Goal: Transaction & Acquisition: Download file/media

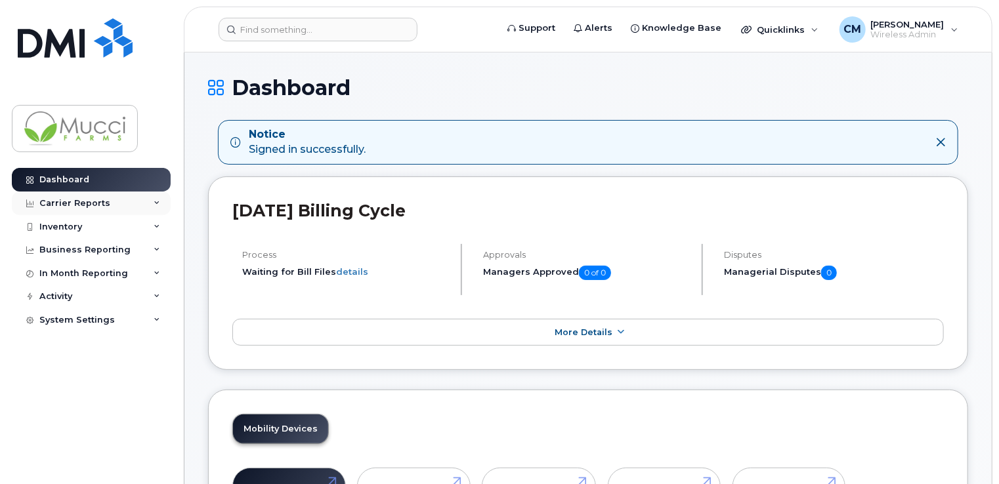
click at [79, 203] on div "Carrier Reports" at bounding box center [74, 203] width 71 height 10
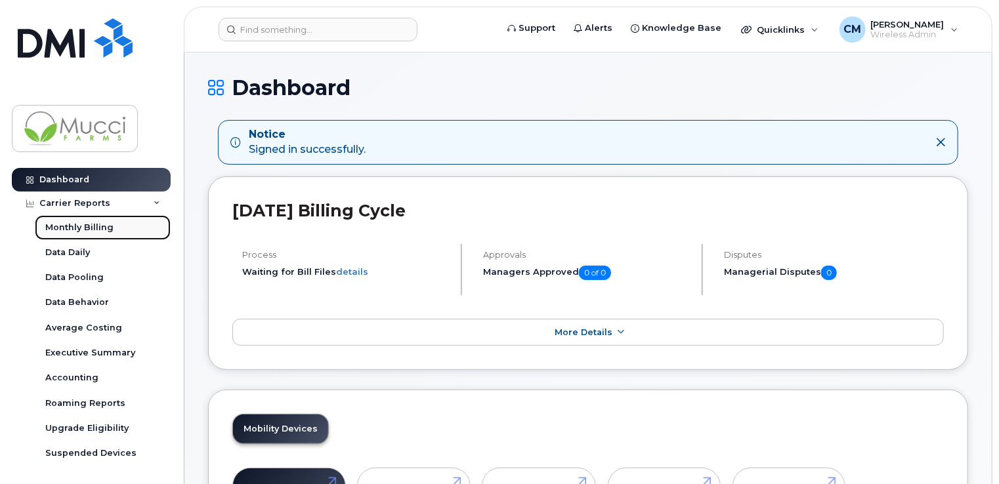
click at [104, 227] on div "Monthly Billing" at bounding box center [79, 228] width 68 height 12
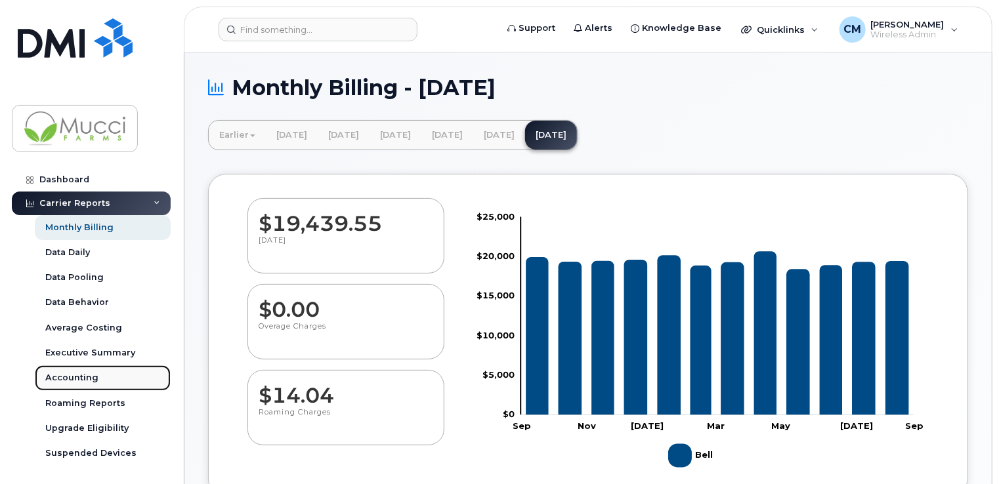
click at [74, 379] on div "Accounting" at bounding box center [71, 378] width 53 height 12
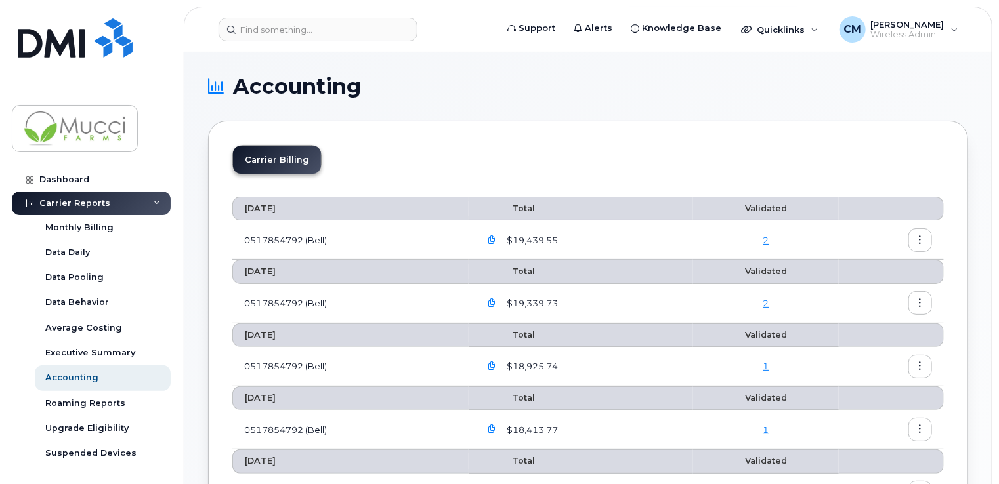
click at [496, 238] on icon "button" at bounding box center [492, 240] width 9 height 9
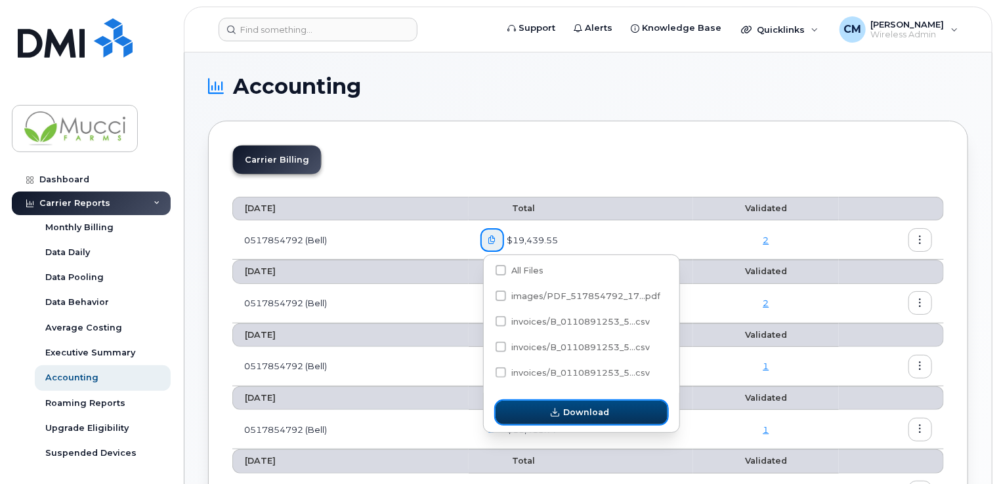
click at [586, 416] on span "Download" at bounding box center [587, 412] width 46 height 12
click at [556, 415] on icon "button" at bounding box center [555, 413] width 9 height 9
click at [556, 408] on span "button" at bounding box center [555, 412] width 12 height 12
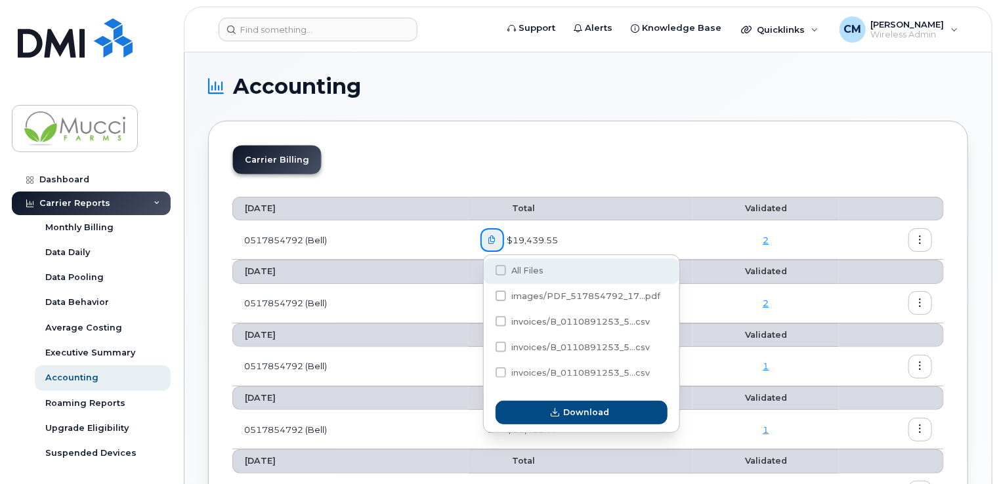
click at [503, 269] on span at bounding box center [500, 270] width 10 height 10
click at [486, 269] on input "All Files" at bounding box center [483, 271] width 7 height 7
checkbox input "true"
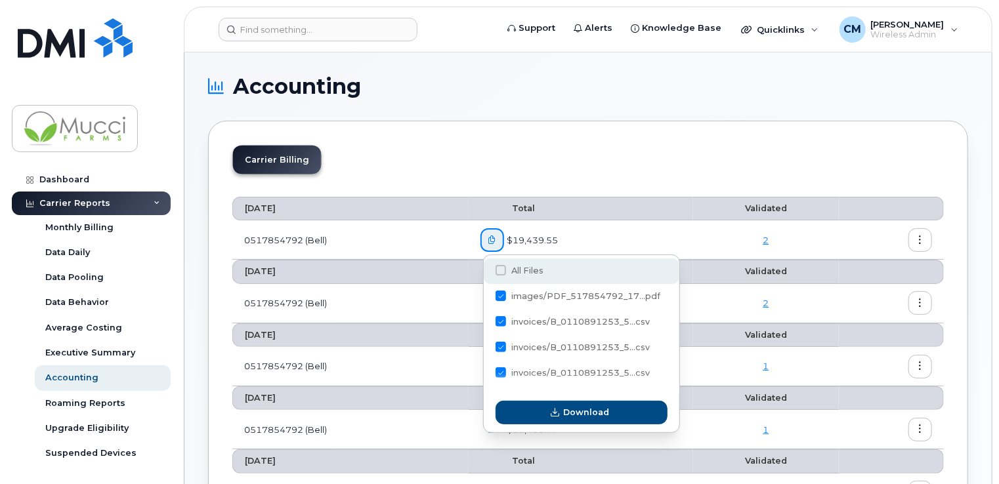
checkbox input "true"
click at [710, 232] on td "2" at bounding box center [766, 239] width 146 height 39
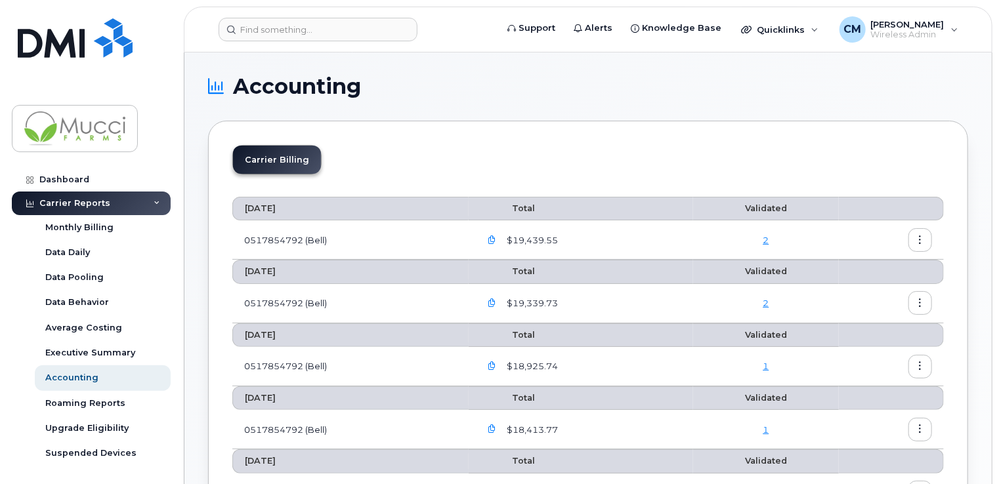
click at [921, 245] on button "button" at bounding box center [920, 240] width 24 height 24
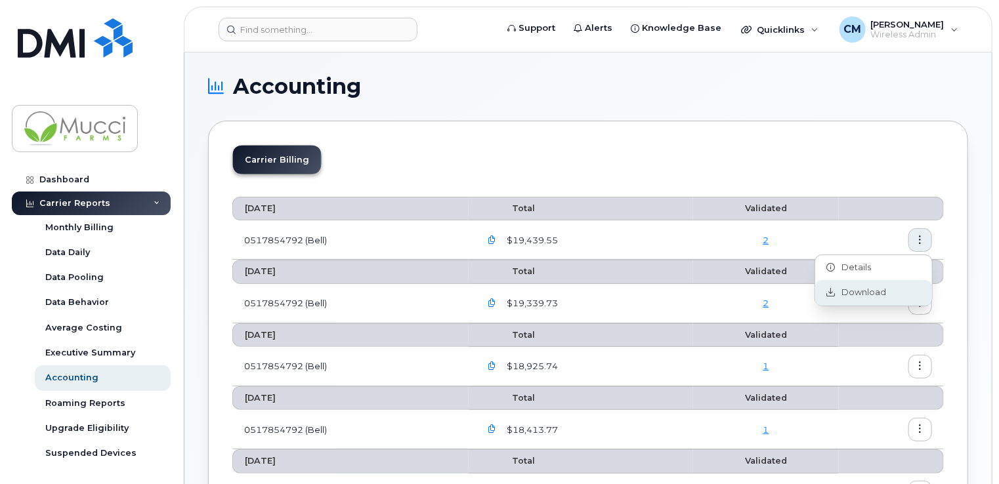
click at [861, 292] on span "Download" at bounding box center [860, 293] width 51 height 12
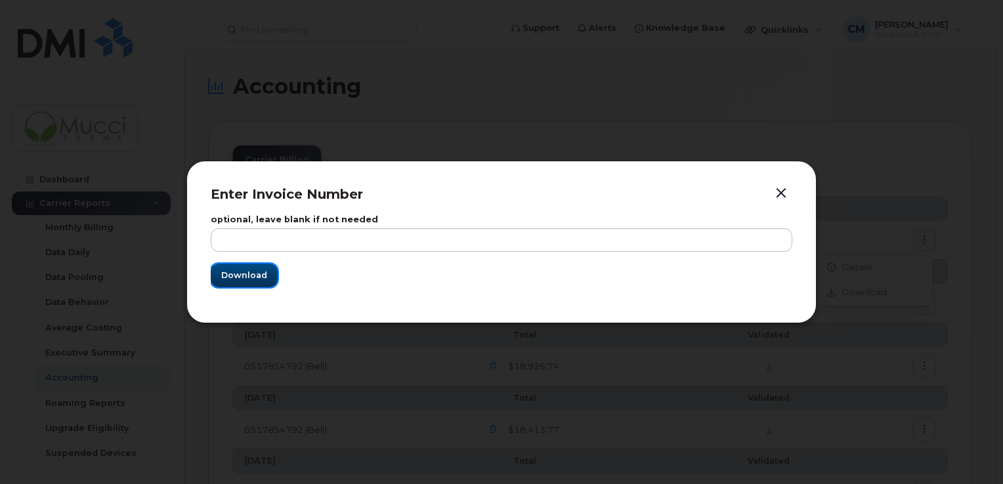
click at [232, 270] on span "Download" at bounding box center [244, 275] width 46 height 12
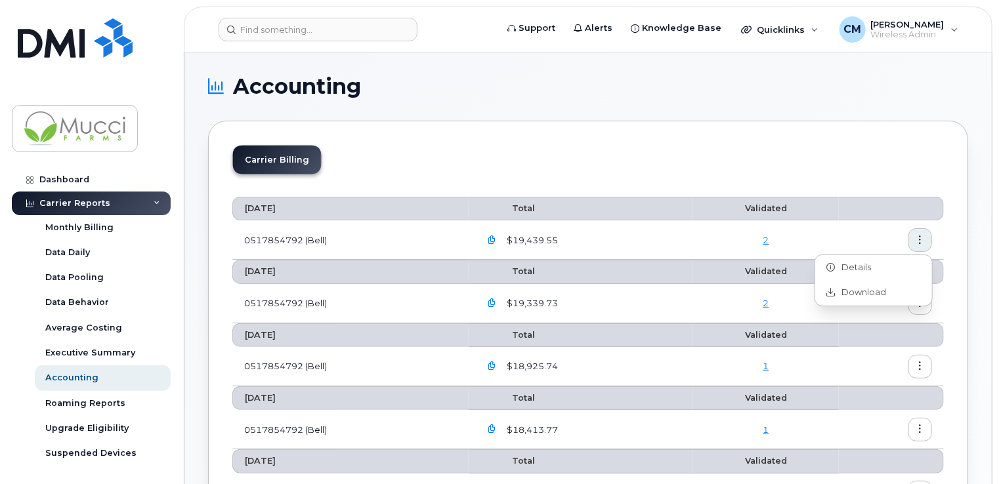
click at [499, 240] on button "button" at bounding box center [492, 240] width 24 height 24
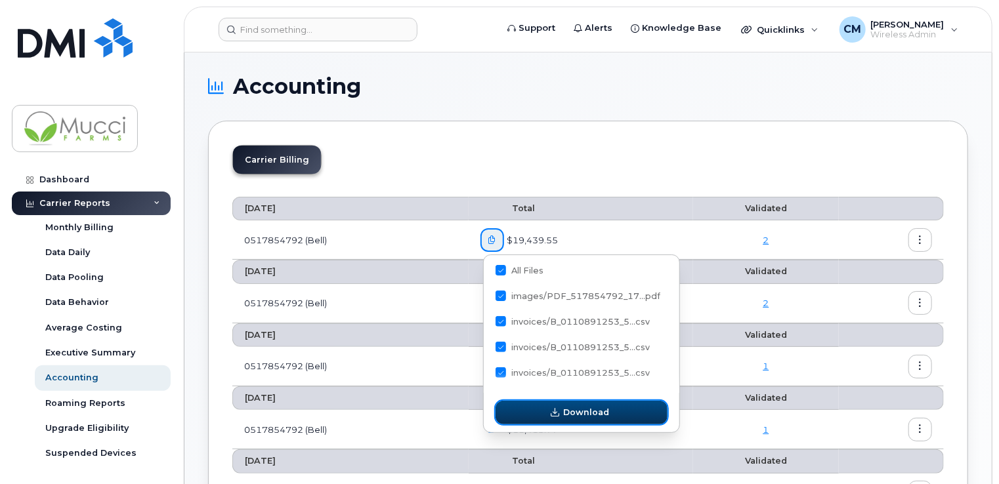
click at [584, 411] on span "Download" at bounding box center [587, 412] width 46 height 12
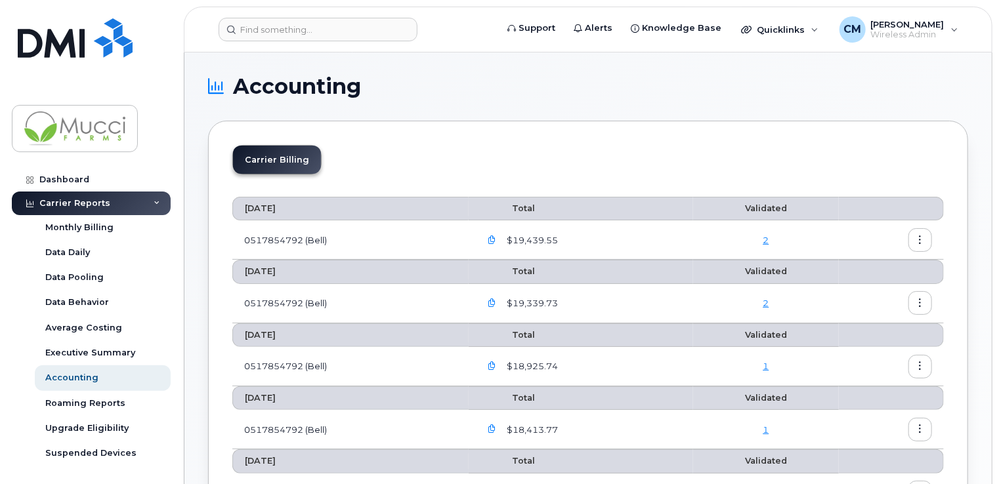
click at [547, 151] on div "Carrier Billing" at bounding box center [587, 165] width 711 height 40
click at [768, 240] on link "2" at bounding box center [765, 240] width 6 height 10
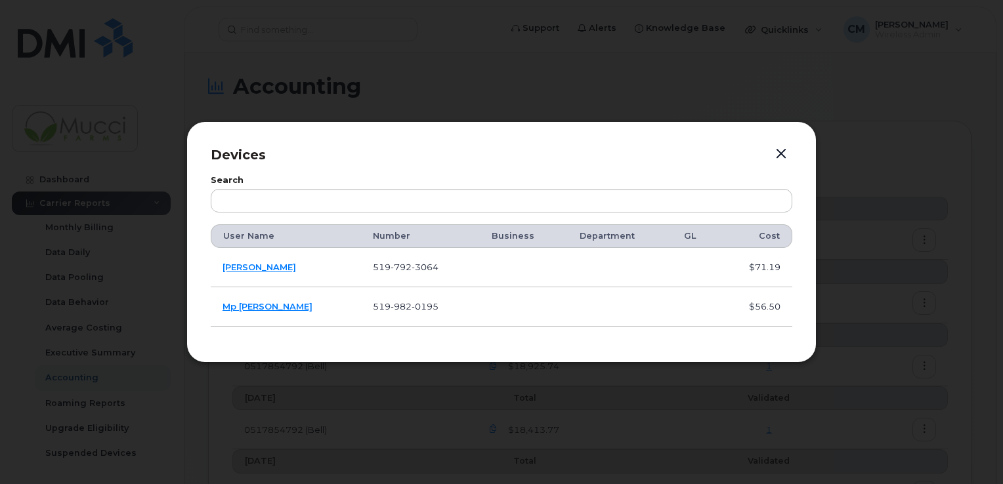
click at [782, 156] on button "button" at bounding box center [781, 154] width 20 height 18
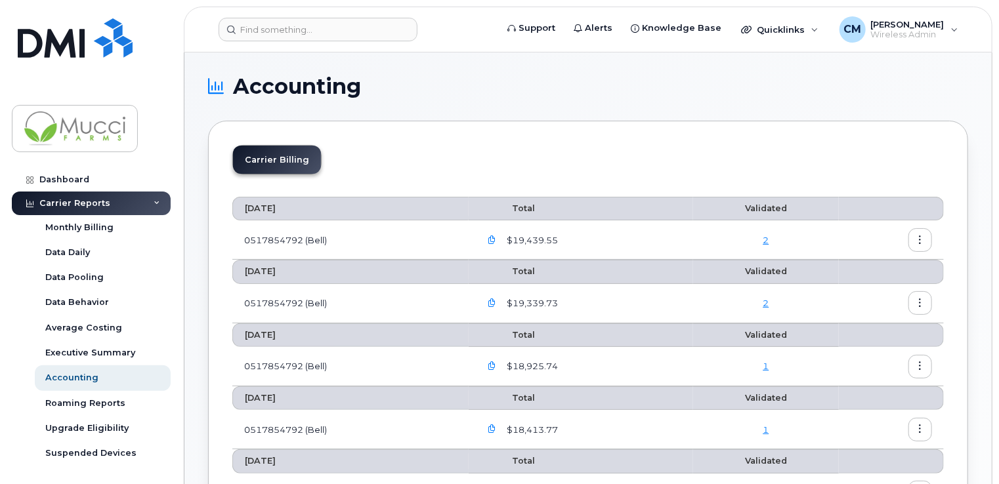
click at [917, 239] on icon "button" at bounding box center [920, 240] width 9 height 9
click at [847, 264] on span "Details" at bounding box center [853, 268] width 36 height 12
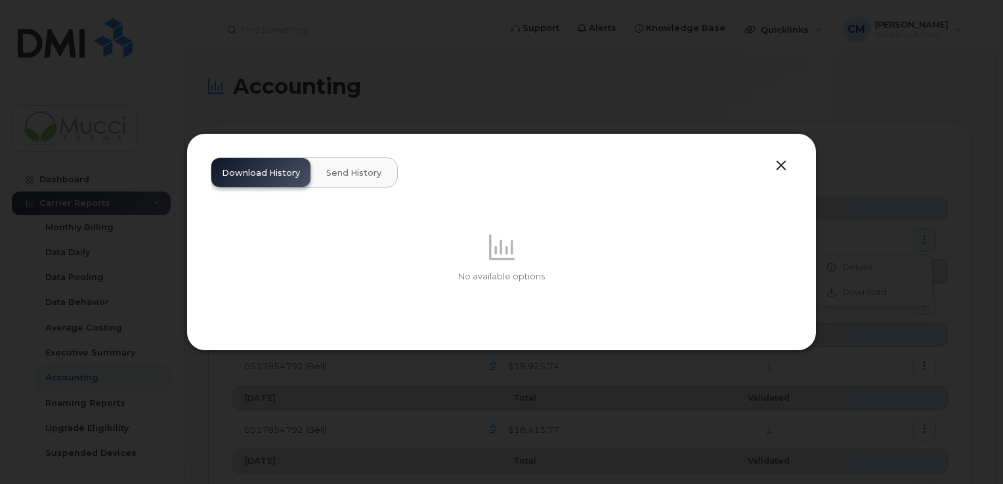
click at [778, 164] on button "button" at bounding box center [781, 166] width 20 height 18
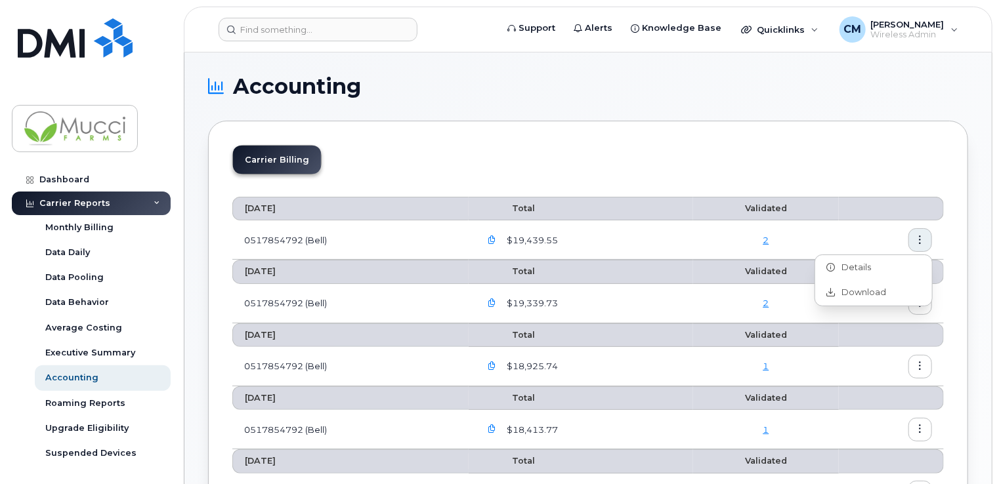
click at [302, 239] on td "0517854792 (Bell)" at bounding box center [350, 239] width 236 height 39
click at [493, 238] on icon "button" at bounding box center [492, 240] width 9 height 9
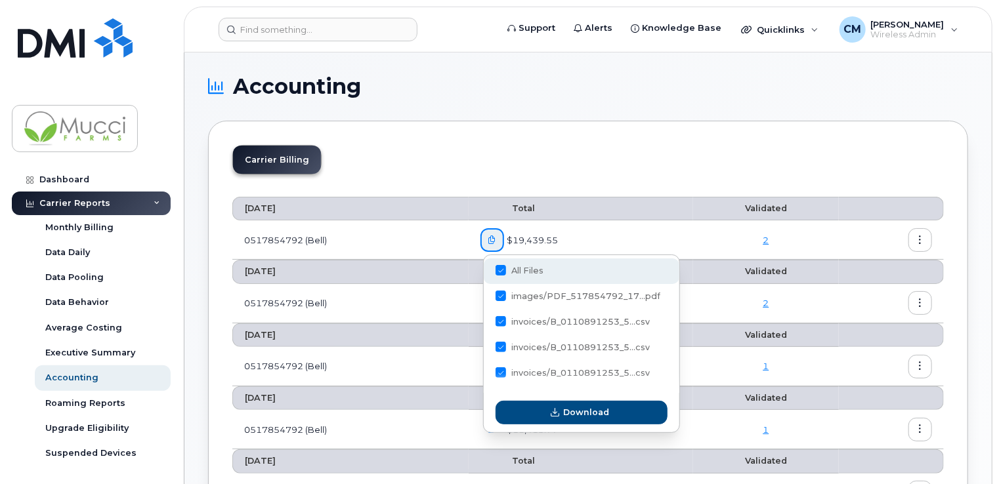
click at [499, 272] on span at bounding box center [500, 270] width 10 height 10
click at [486, 272] on input "All Files" at bounding box center [483, 271] width 7 height 7
checkbox input "false"
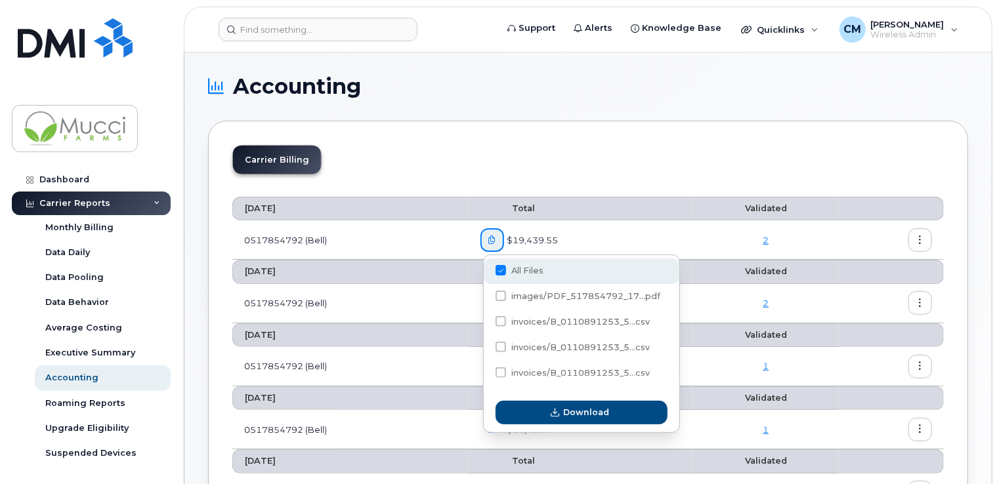
checkbox input "false"
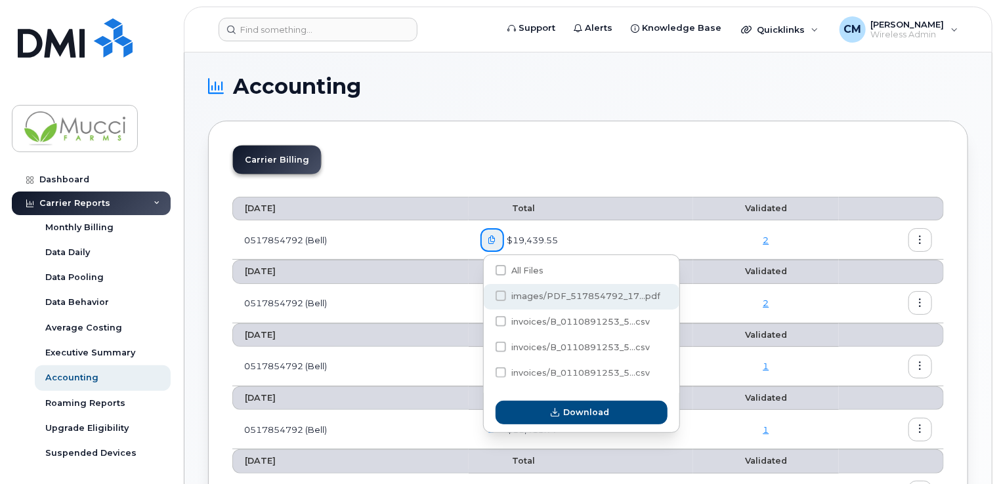
click at [499, 298] on span at bounding box center [500, 296] width 10 height 10
click at [486, 298] on input "images/PDF_517854792_17...pdf" at bounding box center [483, 296] width 7 height 7
checkbox input "true"
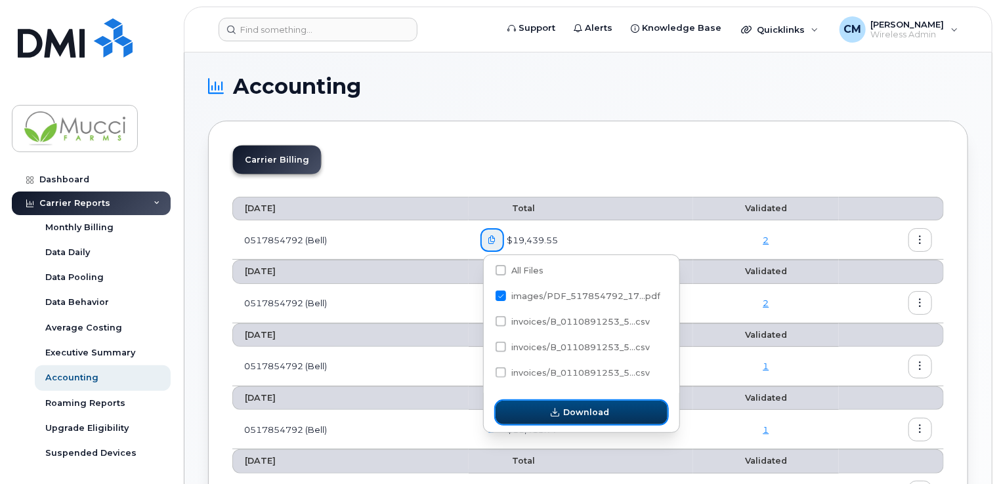
click at [563, 411] on button "Download" at bounding box center [581, 413] width 172 height 24
